Goal: Task Accomplishment & Management: Use online tool/utility

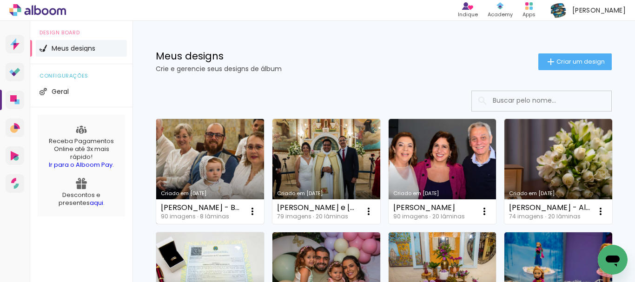
click at [225, 142] on link "Criado em [DATE]" at bounding box center [210, 171] width 108 height 105
click at [0, 0] on neon-animated-pages "Confirmar Cancelar" at bounding box center [0, 0] width 0 height 0
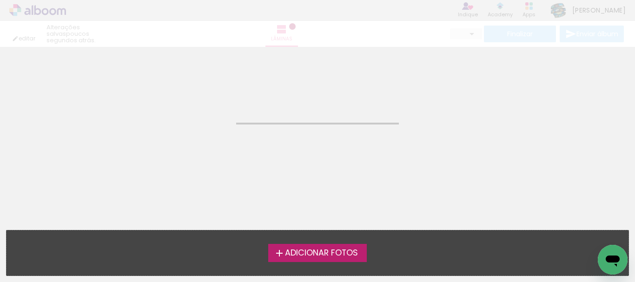
click at [225, 142] on neon-animated-pages "Confirmar Cancelar" at bounding box center [317, 164] width 635 height 235
